Goal: Navigation & Orientation: Find specific page/section

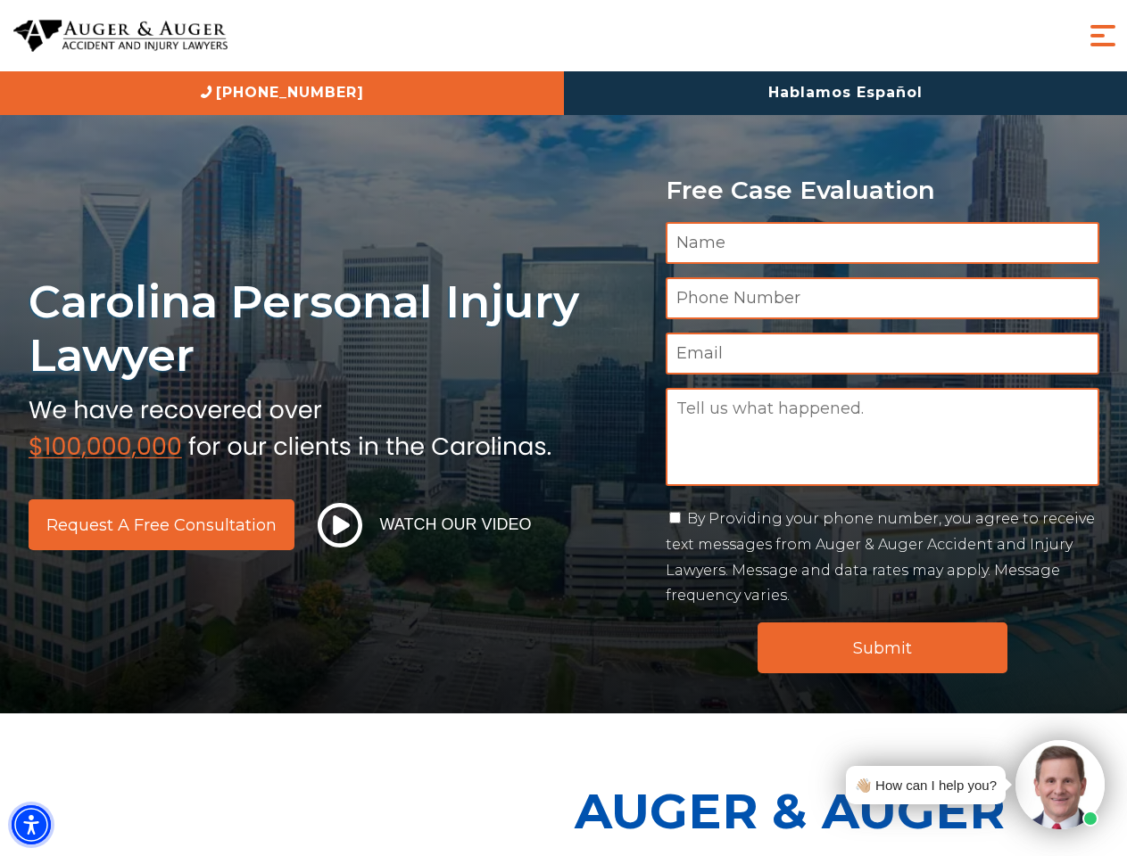
click at [31, 825] on img "Accessibility Menu" at bounding box center [31, 825] width 39 height 39
